Goal: Information Seeking & Learning: Check status

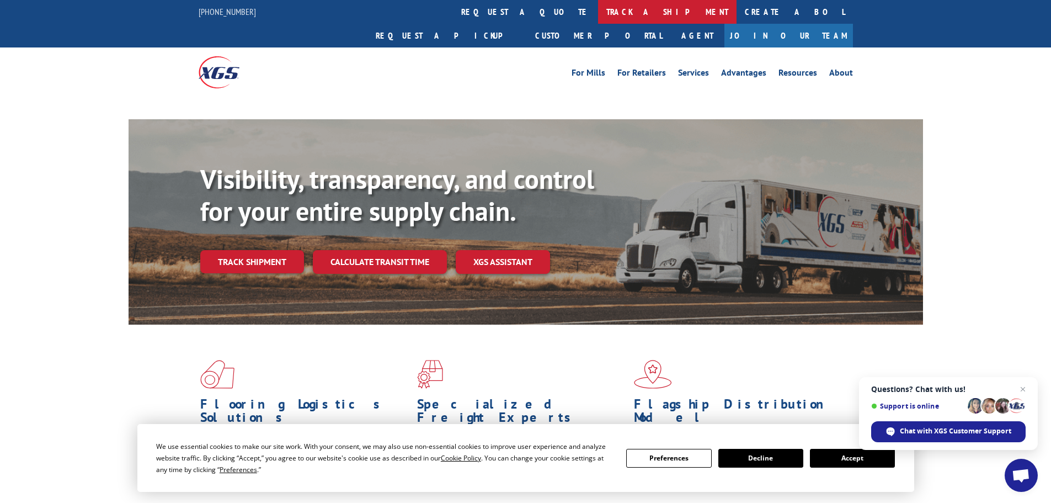
click at [598, 8] on link "track a shipment" at bounding box center [667, 12] width 139 height 24
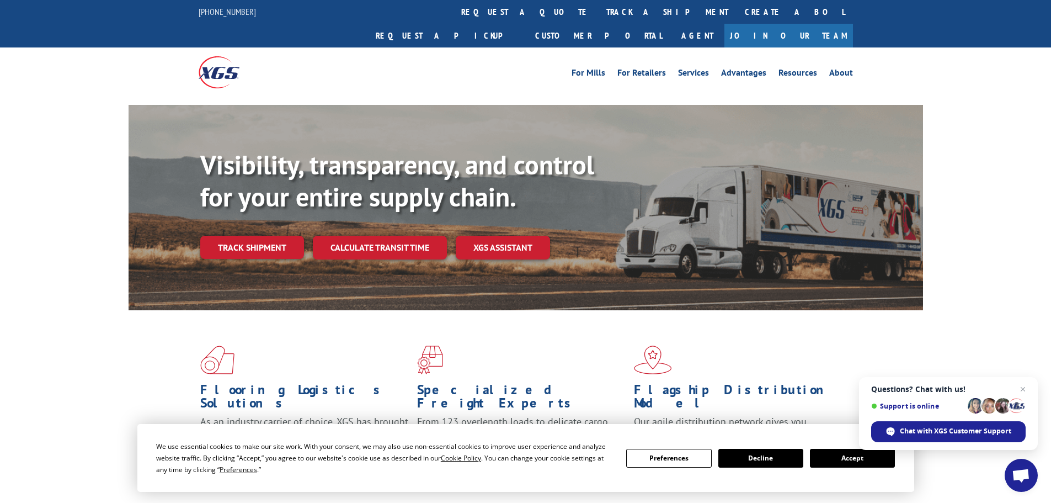
click at [822, 459] on button "Accept" at bounding box center [852, 458] width 85 height 19
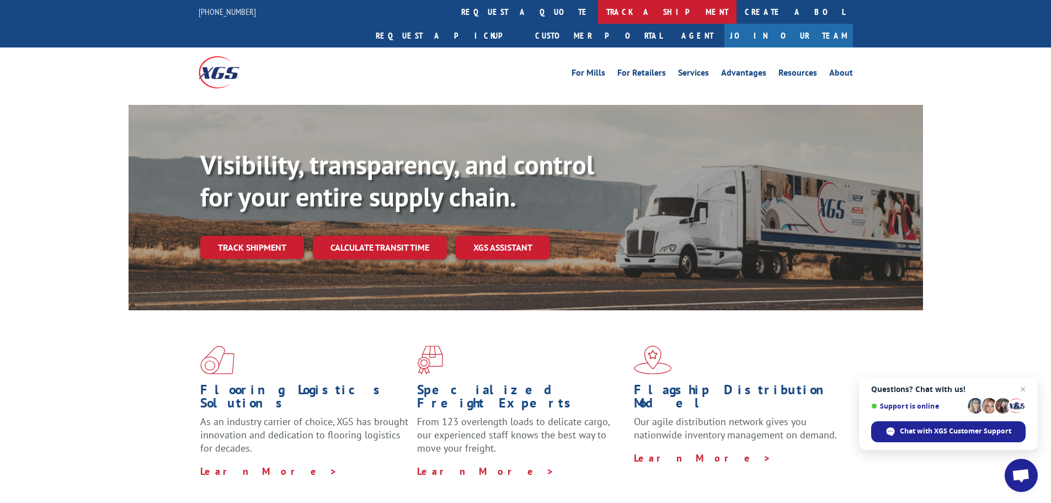
click at [598, 12] on link "track a shipment" at bounding box center [667, 12] width 139 height 24
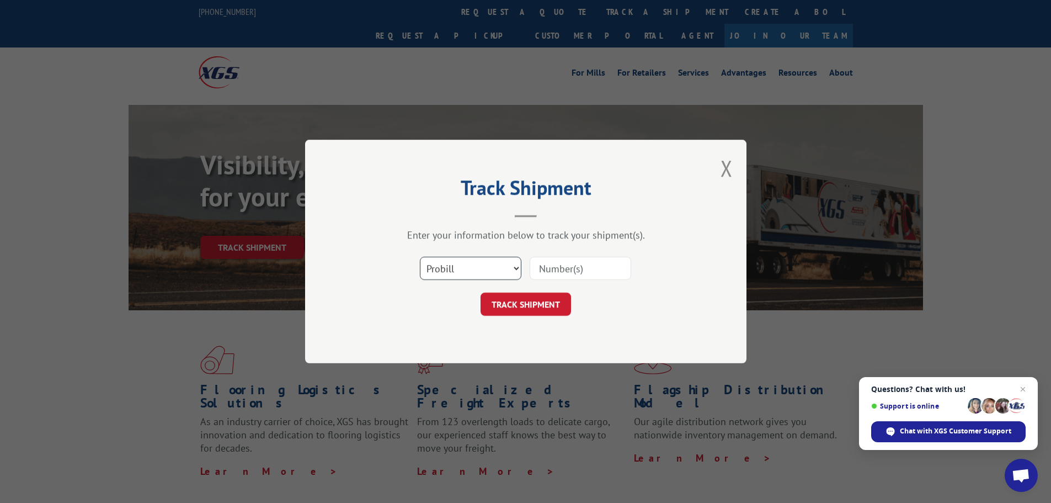
click at [518, 267] on select "Select category... Probill BOL PO" at bounding box center [471, 268] width 102 height 23
select select "bol"
click at [420, 257] on select "Select category... Probill BOL PO" at bounding box center [471, 268] width 102 height 23
click at [538, 267] on input at bounding box center [581, 268] width 102 height 23
type input "54395924"
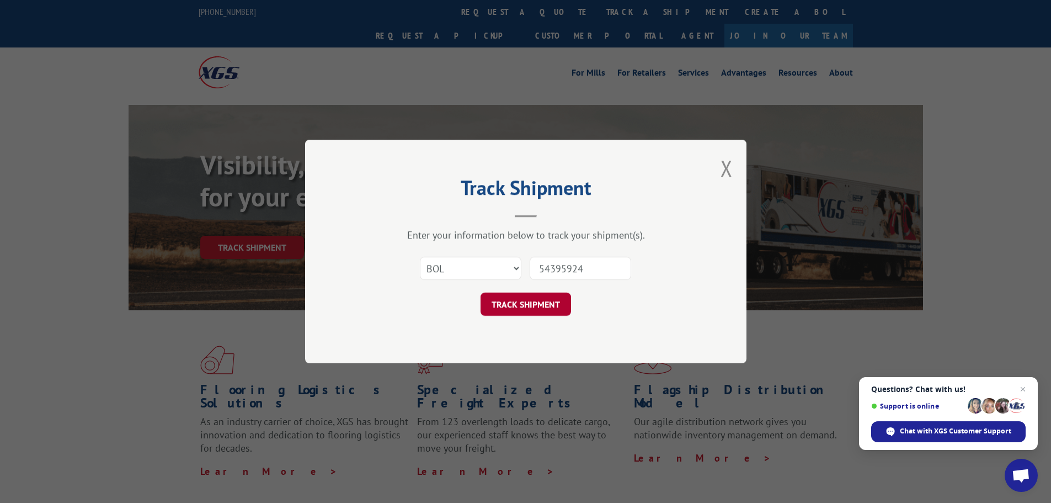
click at [526, 299] on button "TRACK SHIPMENT" at bounding box center [526, 304] width 91 height 23
